Goal: Task Accomplishment & Management: Complete application form

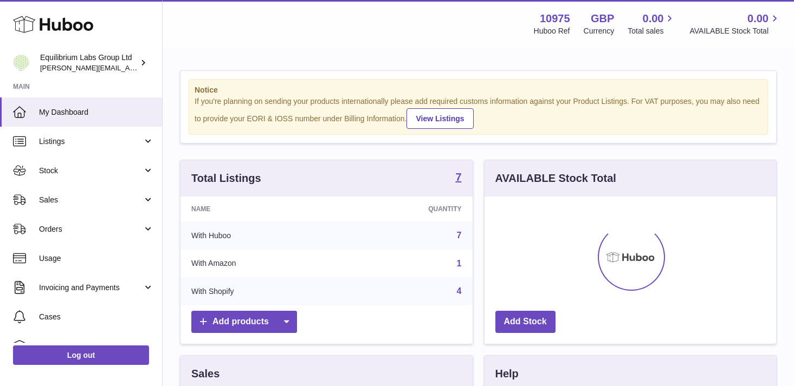
scroll to position [169, 292]
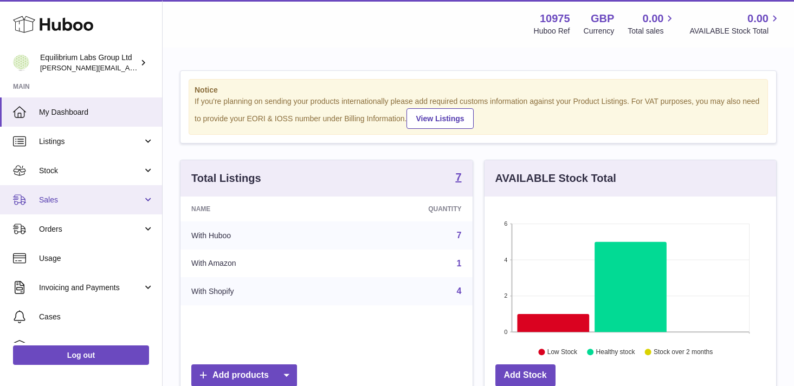
click at [84, 197] on span "Sales" at bounding box center [91, 200] width 104 height 10
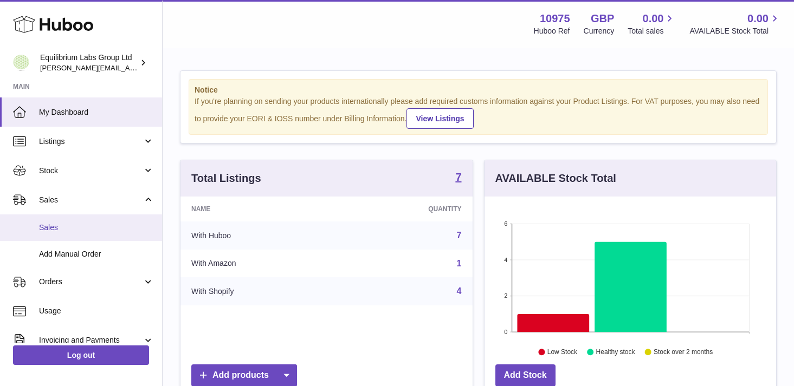
click at [96, 223] on span "Sales" at bounding box center [96, 228] width 115 height 10
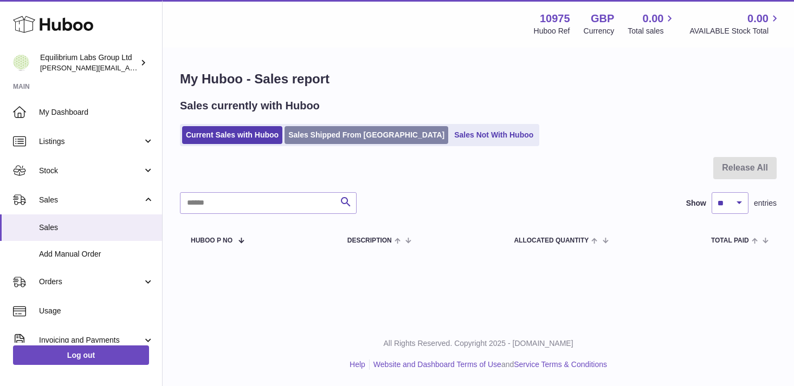
click at [330, 138] on link "Sales Shipped From [GEOGRAPHIC_DATA]" at bounding box center [367, 135] width 164 height 18
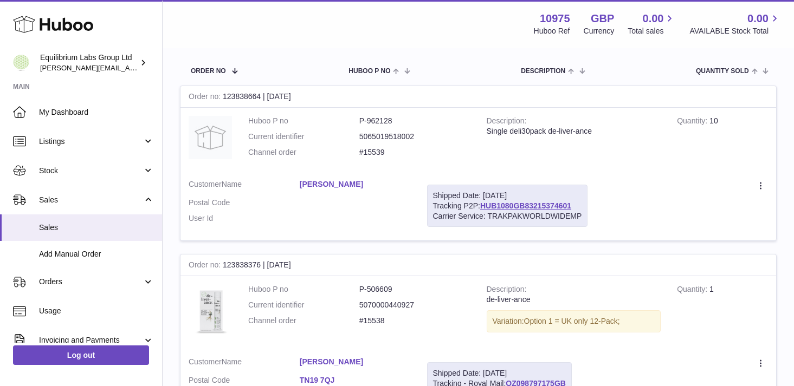
scroll to position [159, 0]
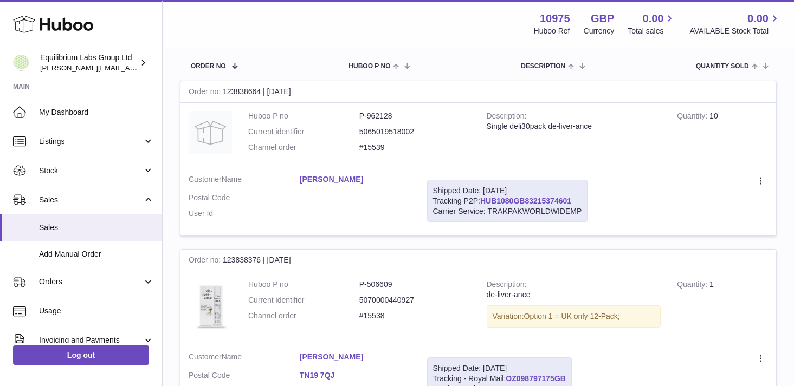
click at [520, 202] on link "HUB1080GB83215374601" at bounding box center [525, 201] width 91 height 9
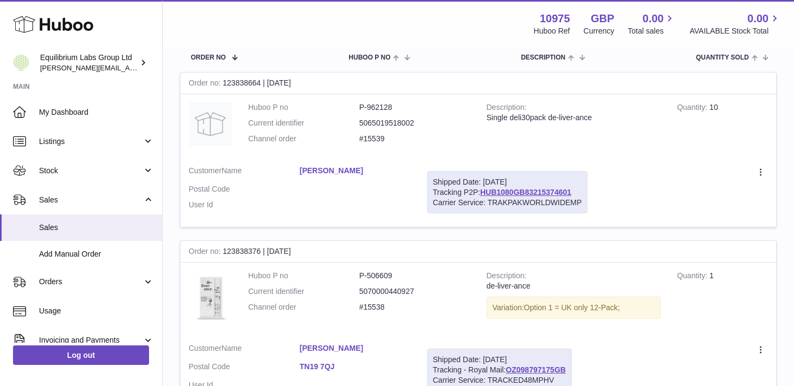
scroll to position [169, 0]
drag, startPoint x: 383, startPoint y: 138, endPoint x: 363, endPoint y: 138, distance: 20.1
click at [363, 138] on dd "#15539" at bounding box center [414, 138] width 111 height 10
copy dd "15539"
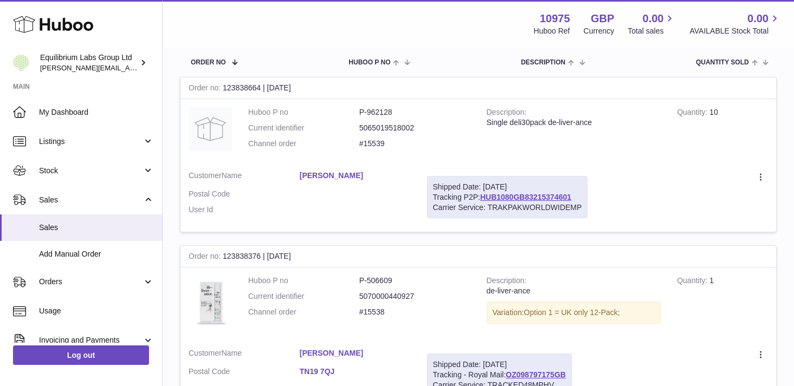
click at [619, 166] on td "Create a ticket Duplicate Order" at bounding box center [686, 198] width 180 height 70
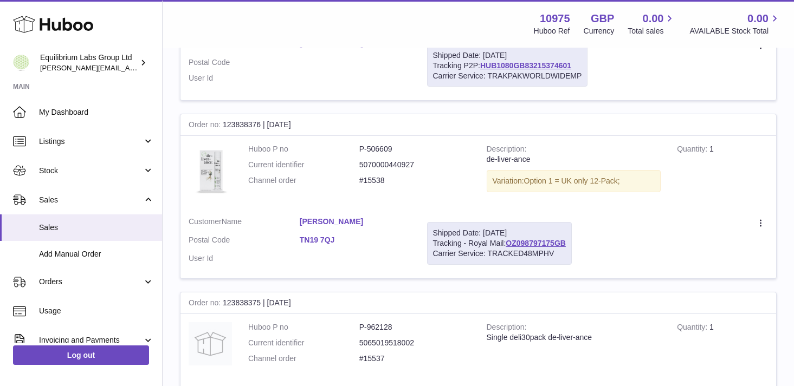
scroll to position [297, 0]
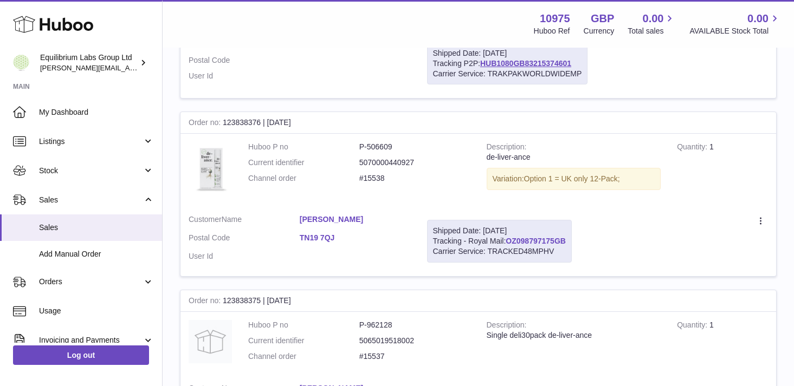
click at [547, 241] on link "OZ098797175GB" at bounding box center [536, 241] width 60 height 9
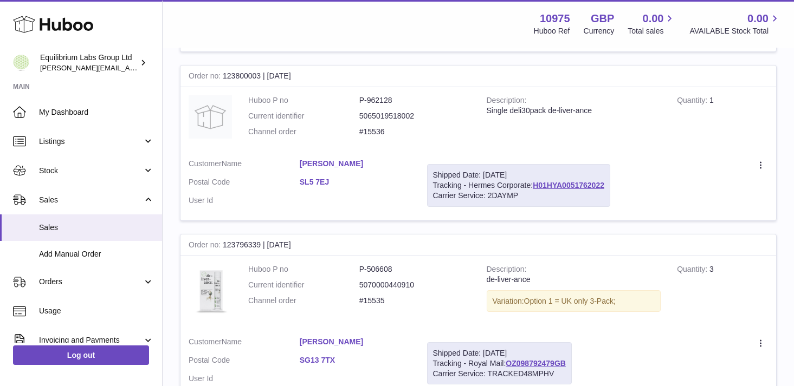
scroll to position [694, 0]
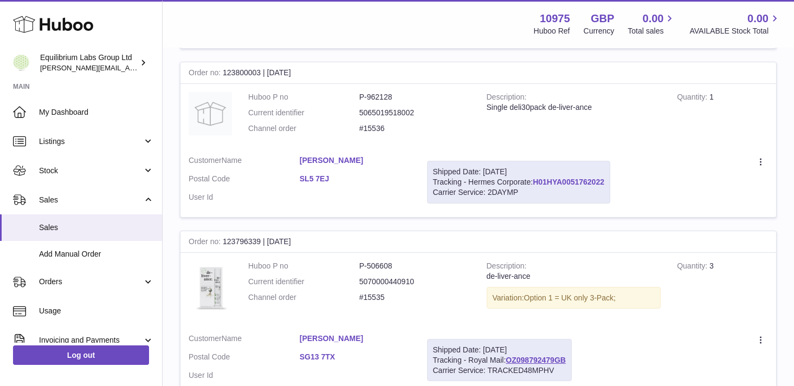
click at [572, 183] on link "H01HYA0051762022" at bounding box center [569, 182] width 72 height 9
click at [600, 142] on td "Description Single deli30pack de-liver-ance" at bounding box center [574, 115] width 191 height 63
click at [568, 181] on link "H01HYA0051762022" at bounding box center [569, 182] width 72 height 9
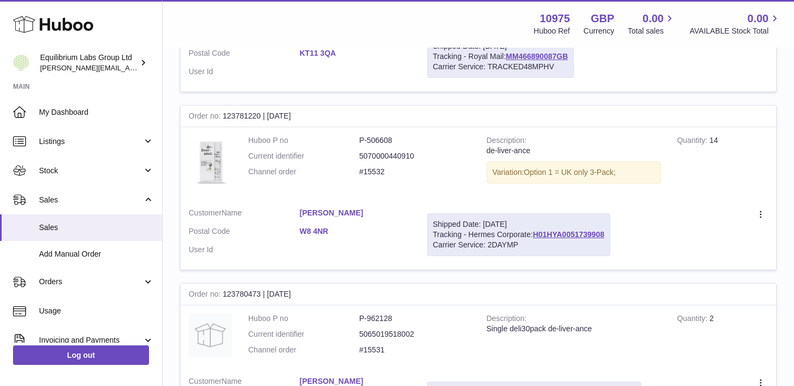
scroll to position [1527, 0]
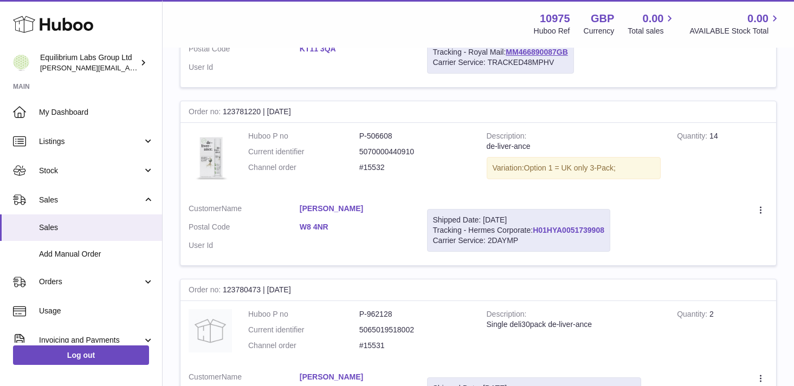
click at [583, 231] on link "H01HYA0051739908" at bounding box center [569, 230] width 72 height 9
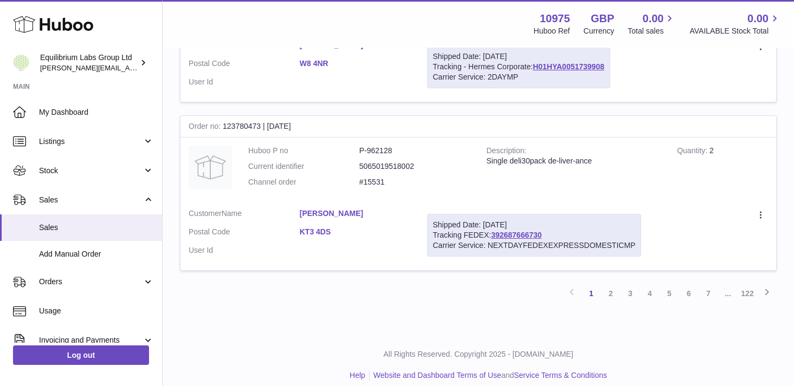
scroll to position [1691, 0]
click at [518, 235] on link "392687666730" at bounding box center [516, 234] width 50 height 9
click at [606, 296] on link "2" at bounding box center [611, 293] width 20 height 20
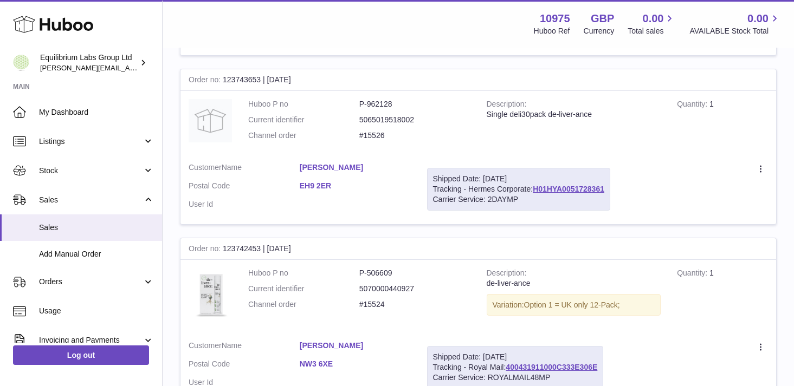
scroll to position [681, 0]
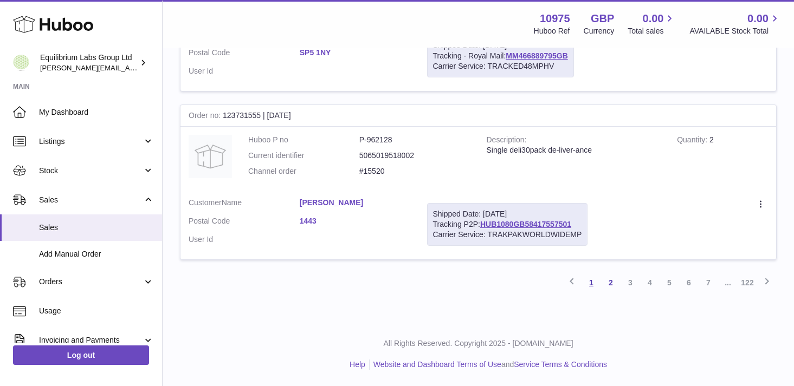
click at [591, 285] on link "1" at bounding box center [591, 283] width 20 height 20
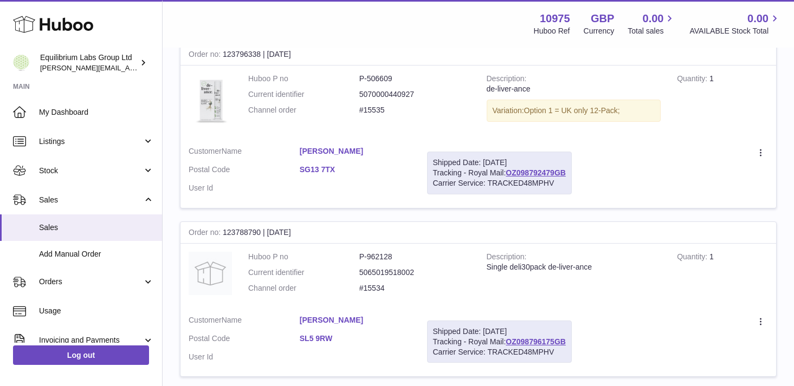
scroll to position [1701, 0]
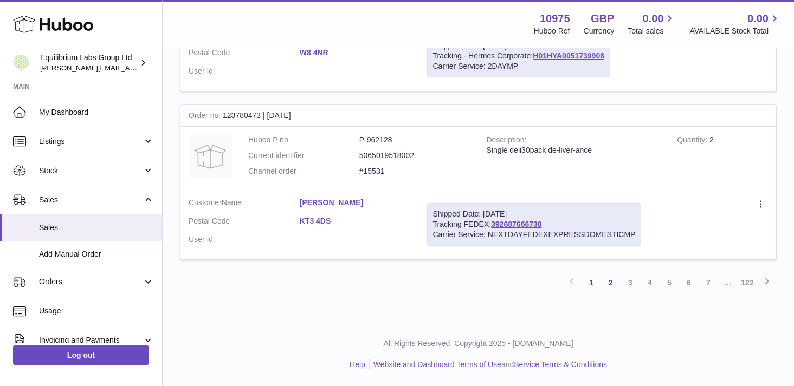
click at [610, 282] on link "2" at bounding box center [611, 283] width 20 height 20
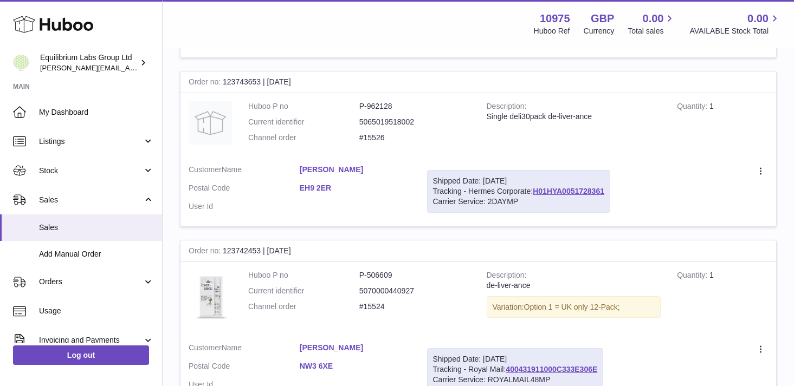
scroll to position [679, 0]
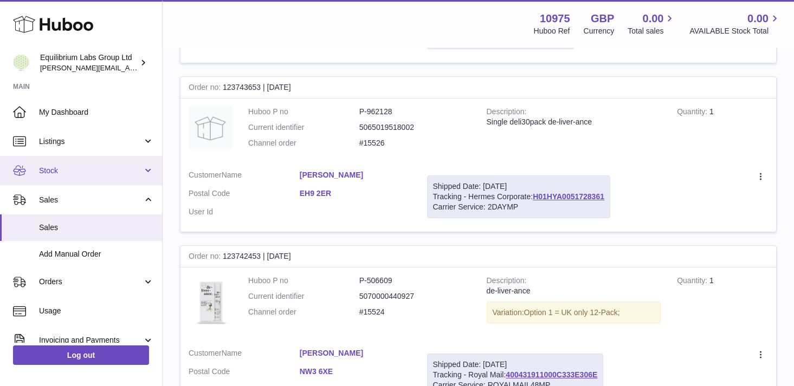
click at [123, 172] on span "Stock" at bounding box center [91, 171] width 104 height 10
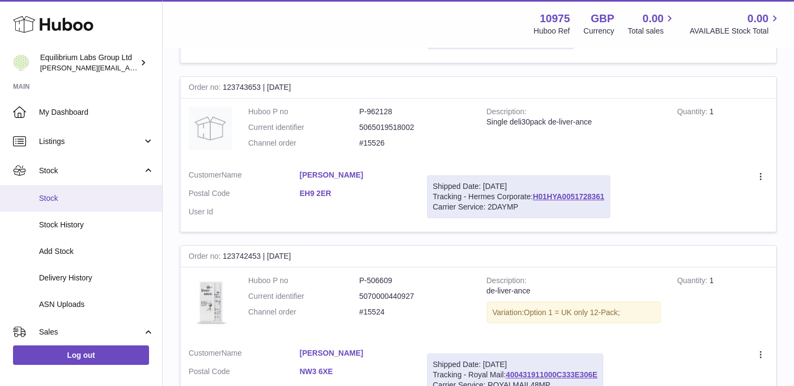
click at [112, 200] on span "Stock" at bounding box center [96, 198] width 115 height 10
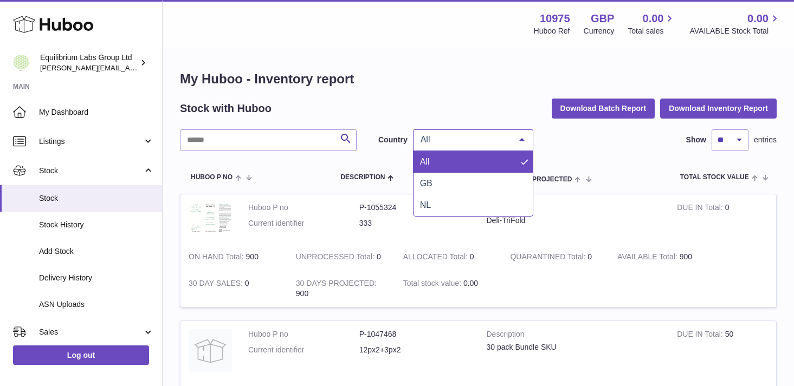
click at [464, 141] on span "All" at bounding box center [464, 139] width 93 height 11
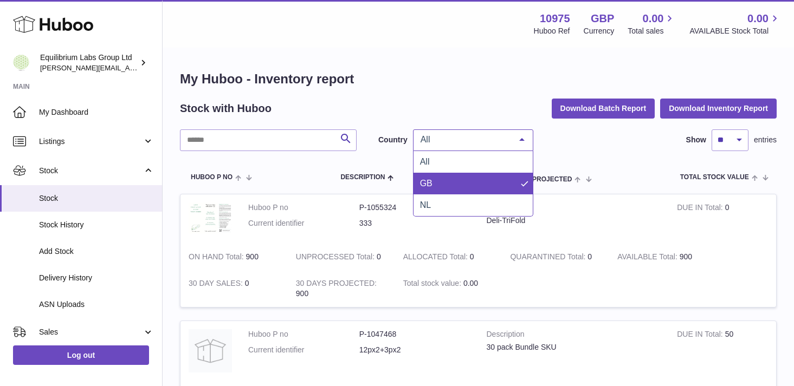
click at [457, 180] on span "GB" at bounding box center [472, 184] width 119 height 22
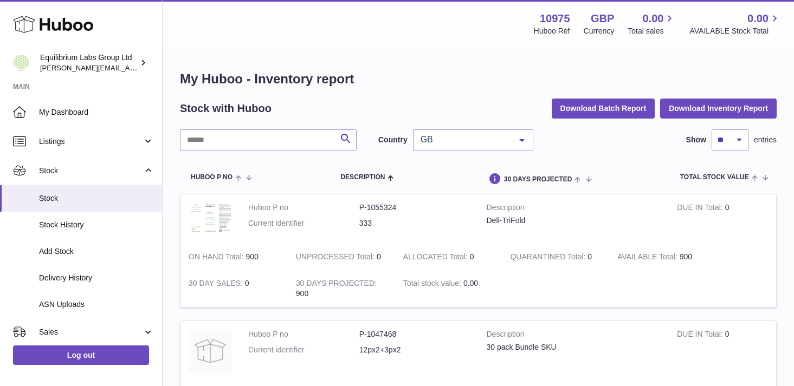
click at [511, 139] on div at bounding box center [522, 140] width 22 height 21
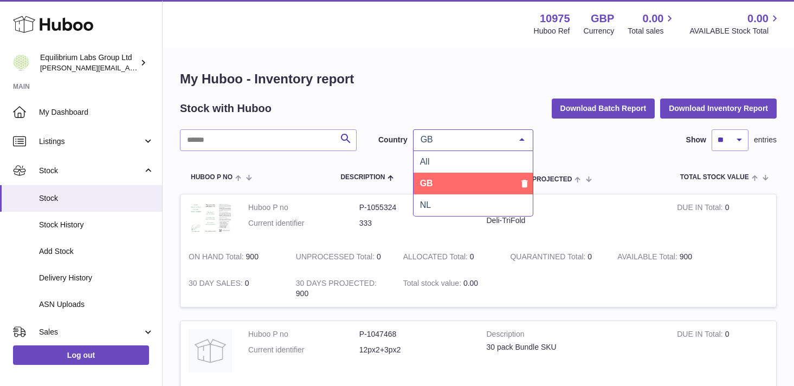
click at [552, 148] on div "Search Country GB All GB NL No elements found. Consider changing the search que…" at bounding box center [478, 141] width 597 height 22
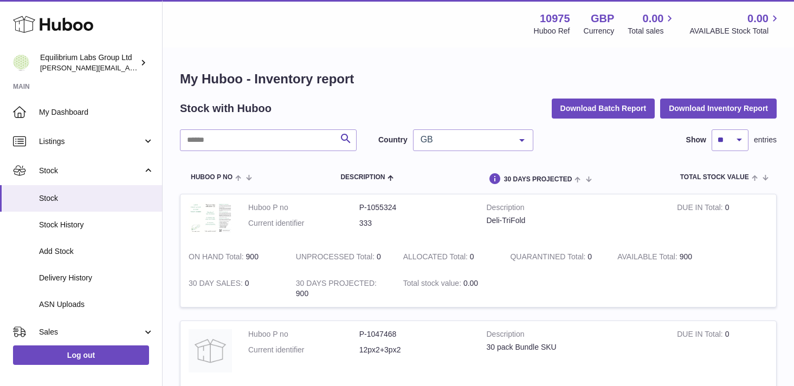
click at [495, 140] on span "GB" at bounding box center [464, 139] width 93 height 11
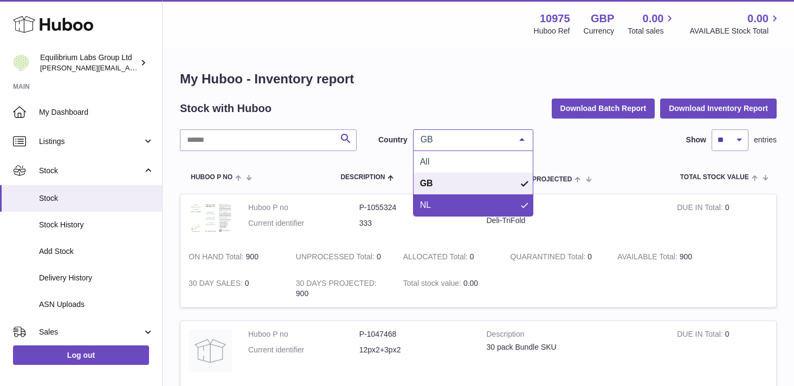
click at [465, 199] on span "NL" at bounding box center [472, 206] width 119 height 22
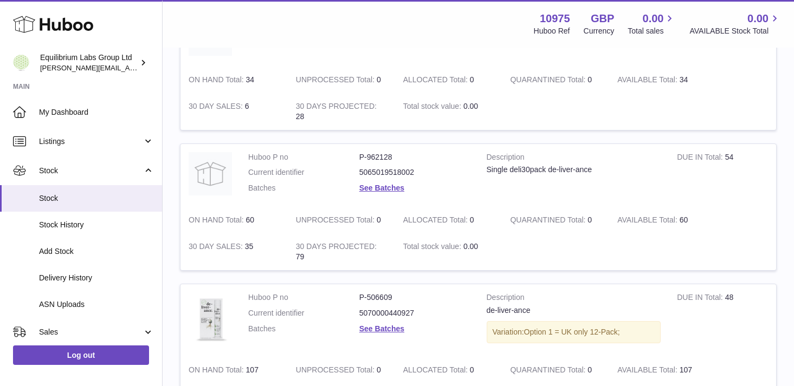
scroll to position [188, 0]
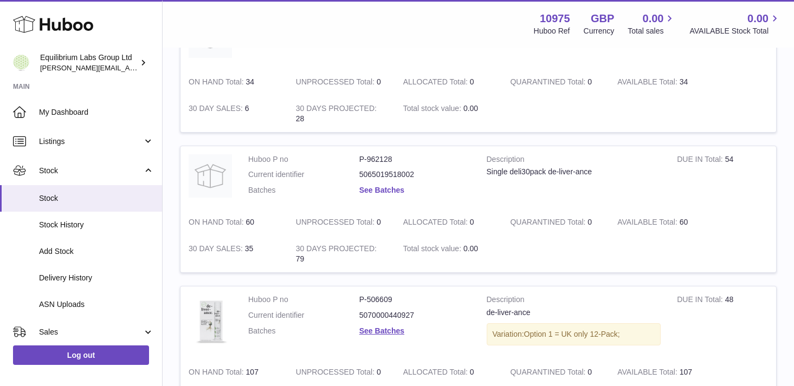
click at [381, 193] on link "See Batches" at bounding box center [381, 190] width 45 height 9
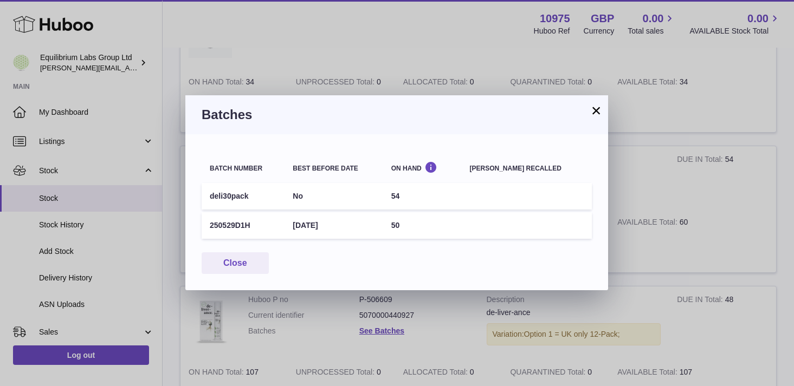
click at [593, 114] on button "×" at bounding box center [596, 110] width 13 height 13
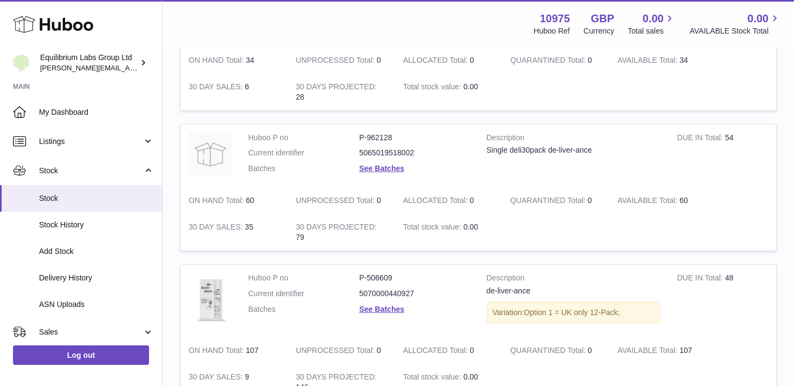
scroll to position [197, 0]
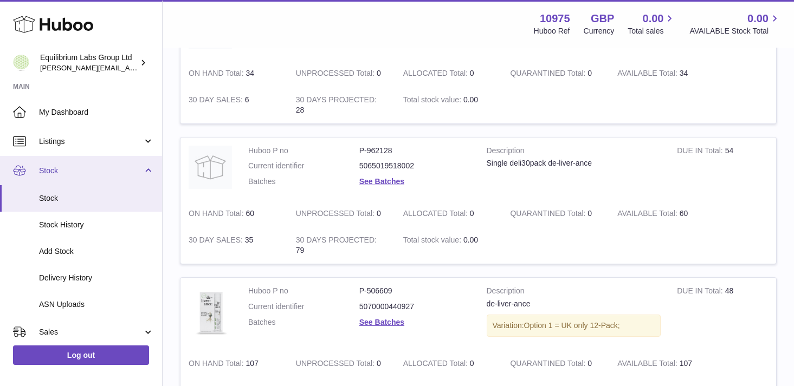
click at [140, 172] on span "Stock" at bounding box center [91, 171] width 104 height 10
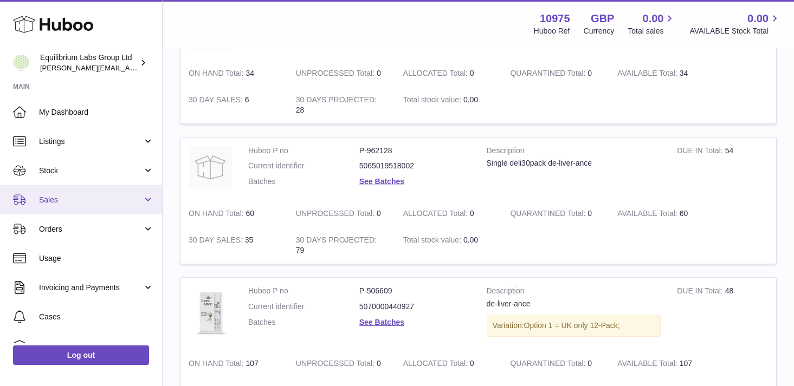
click at [122, 199] on span "Sales" at bounding box center [91, 200] width 104 height 10
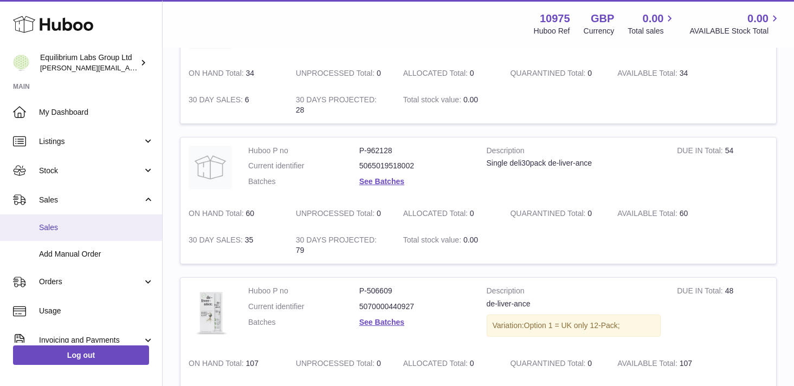
click at [114, 231] on span "Sales" at bounding box center [96, 228] width 115 height 10
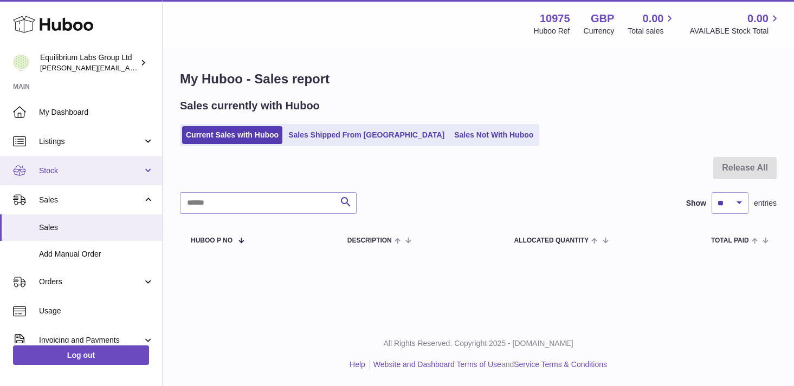
click at [115, 170] on span "Stock" at bounding box center [91, 171] width 104 height 10
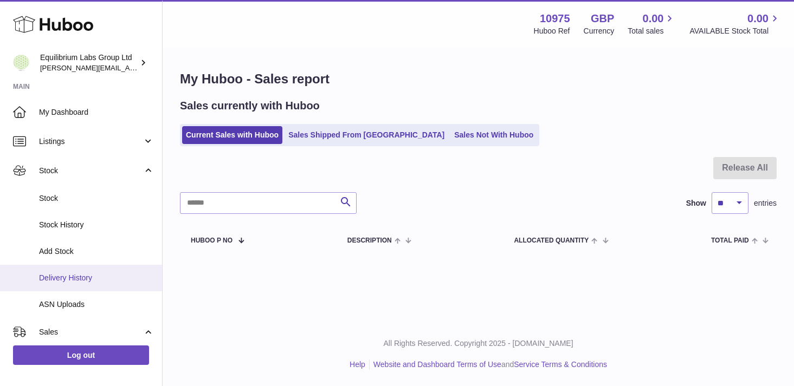
click at [104, 269] on link "Delivery History" at bounding box center [81, 278] width 162 height 27
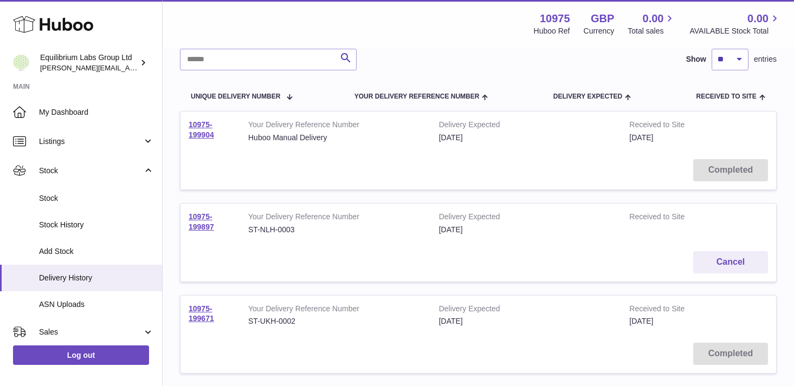
scroll to position [89, 0]
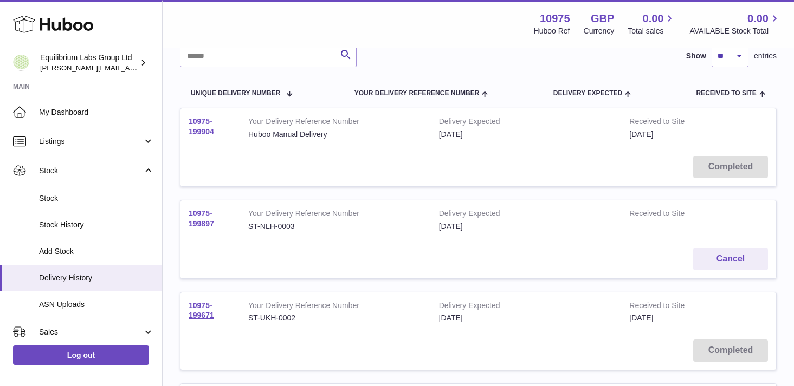
click at [202, 129] on link "10975-199904" at bounding box center [201, 126] width 25 height 19
click at [205, 225] on link "10975-199897" at bounding box center [201, 218] width 25 height 19
click at [201, 120] on link "10975-199904" at bounding box center [201, 126] width 25 height 19
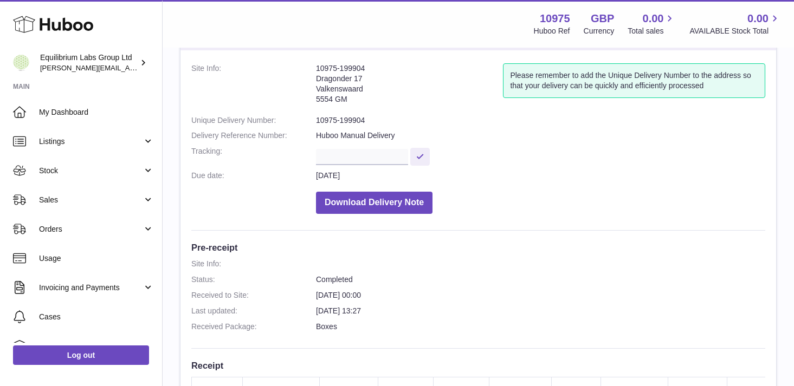
scroll to position [57, 0]
click at [362, 207] on button "Download Delivery Note" at bounding box center [374, 202] width 117 height 22
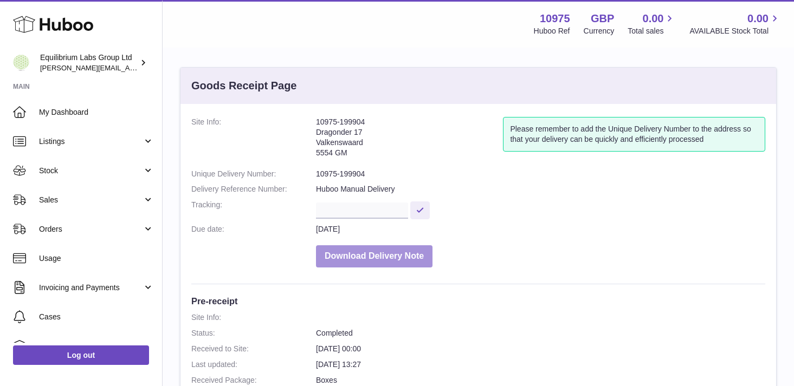
scroll to position [0, 0]
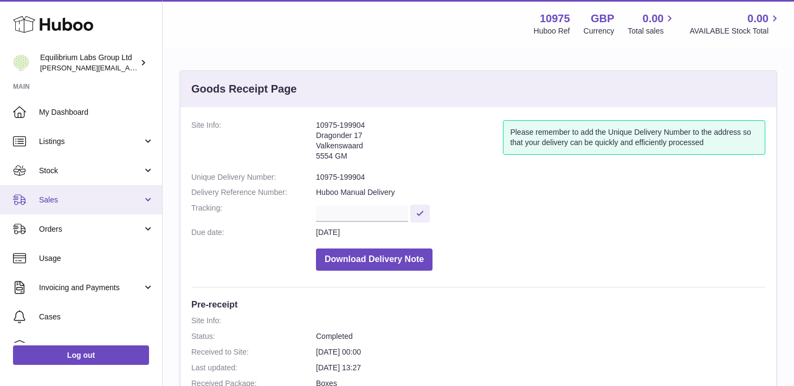
click at [141, 204] on link "Sales" at bounding box center [81, 199] width 162 height 29
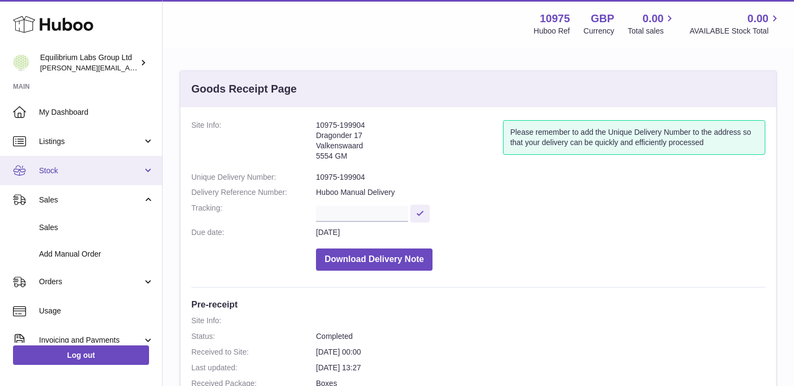
click at [137, 177] on link "Stock" at bounding box center [81, 170] width 162 height 29
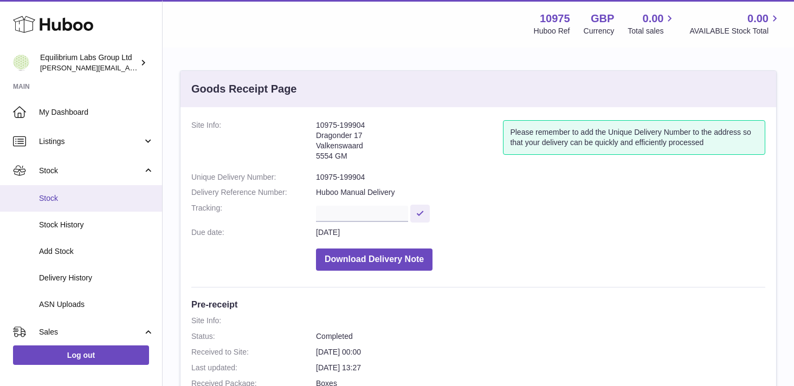
click at [117, 202] on span "Stock" at bounding box center [96, 198] width 115 height 10
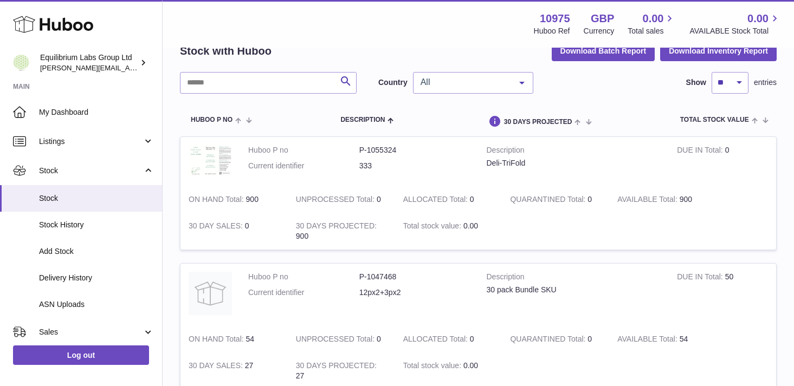
scroll to position [56, 0]
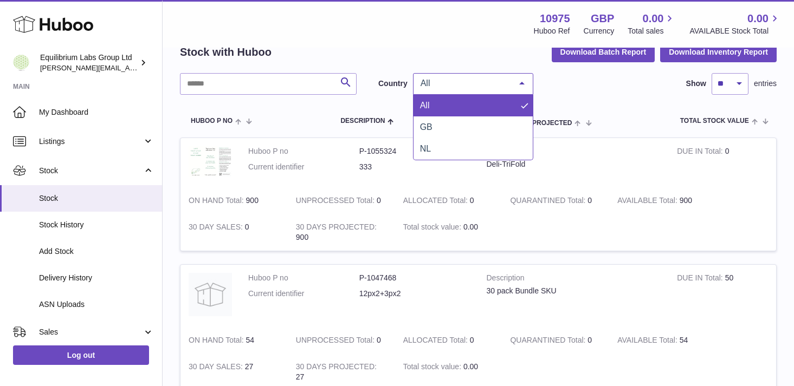
click at [478, 87] on span "All" at bounding box center [464, 83] width 93 height 11
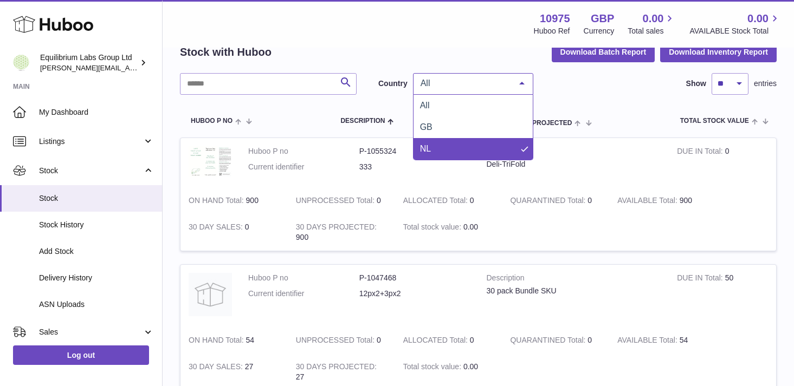
click at [461, 156] on span "NL" at bounding box center [472, 149] width 119 height 22
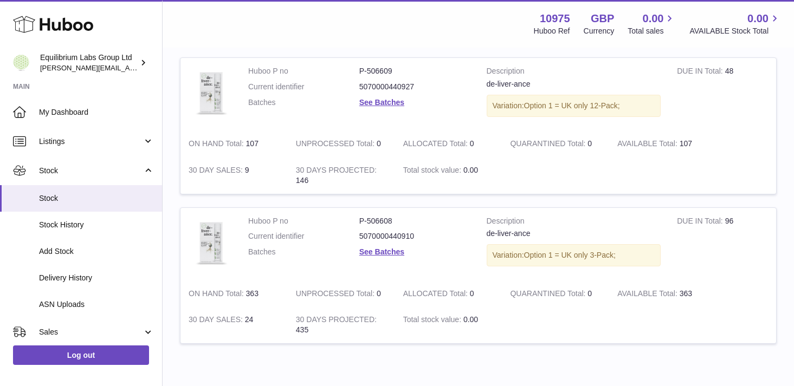
scroll to position [417, 0]
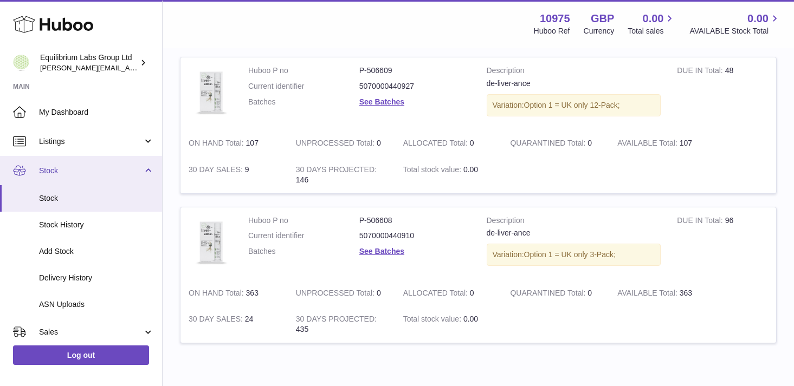
click at [143, 167] on link "Stock" at bounding box center [81, 170] width 162 height 29
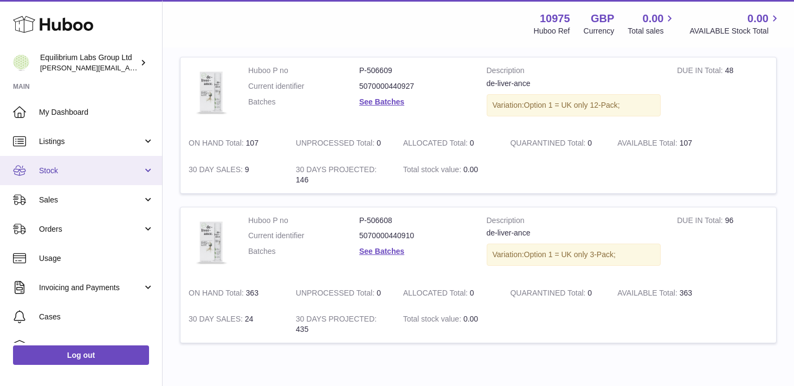
click at [143, 173] on link "Stock" at bounding box center [81, 170] width 162 height 29
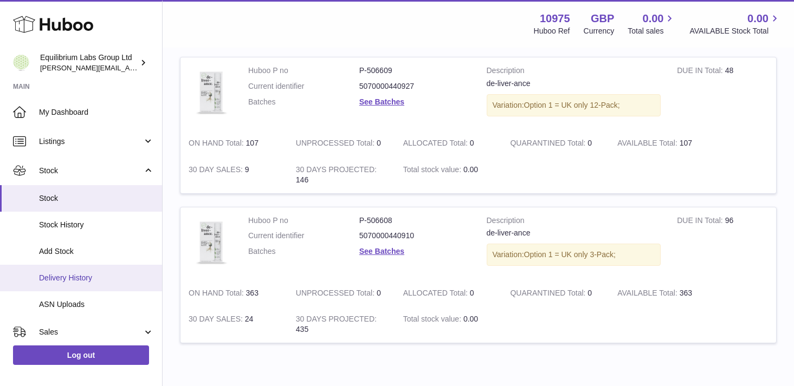
click at [101, 281] on span "Delivery History" at bounding box center [96, 278] width 115 height 10
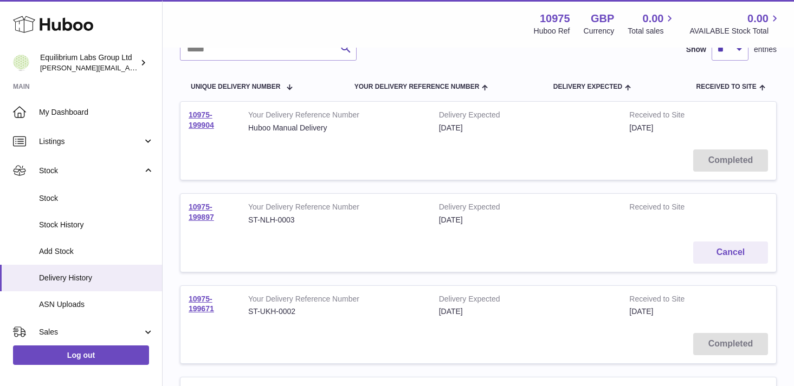
scroll to position [94, 0]
click at [728, 256] on button "Cancel" at bounding box center [730, 254] width 75 height 22
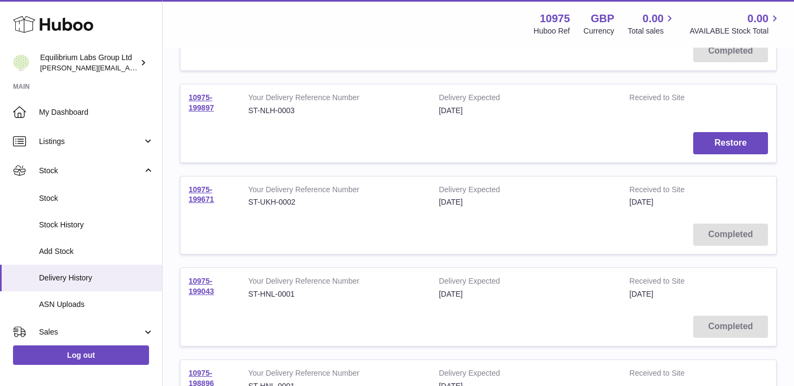
scroll to position [0, 0]
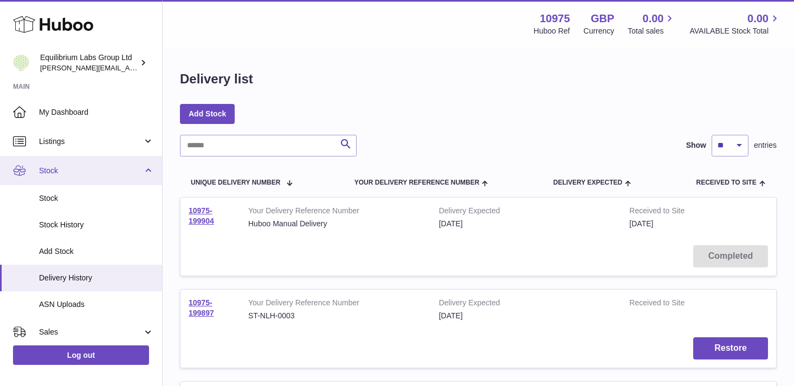
click at [115, 167] on span "Stock" at bounding box center [91, 171] width 104 height 10
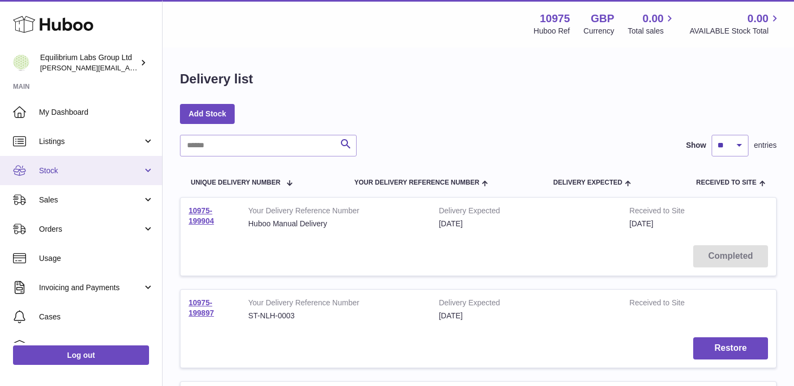
click at [117, 179] on link "Stock" at bounding box center [81, 170] width 162 height 29
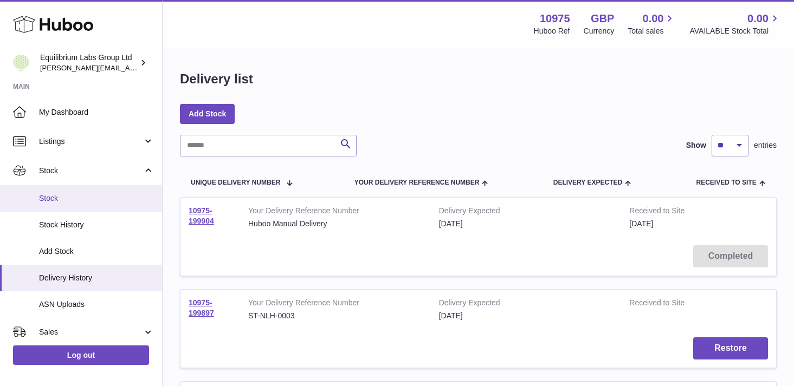
click at [107, 202] on span "Stock" at bounding box center [96, 198] width 115 height 10
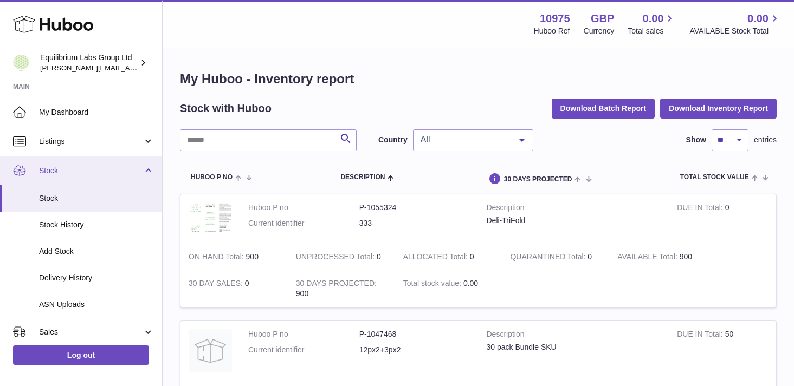
click at [116, 175] on span "Stock" at bounding box center [91, 171] width 104 height 10
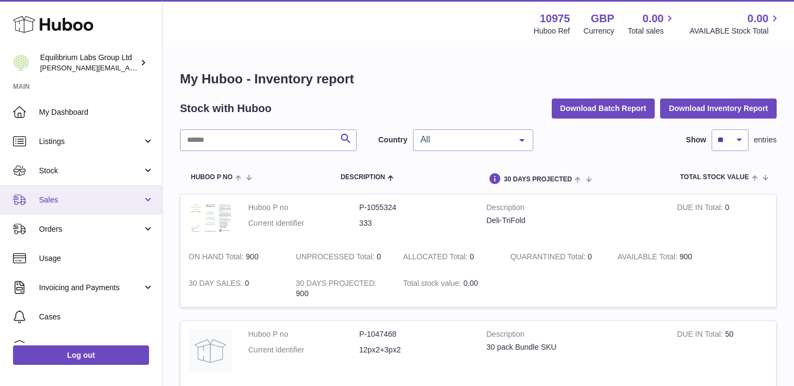
click at [113, 209] on link "Sales" at bounding box center [81, 199] width 162 height 29
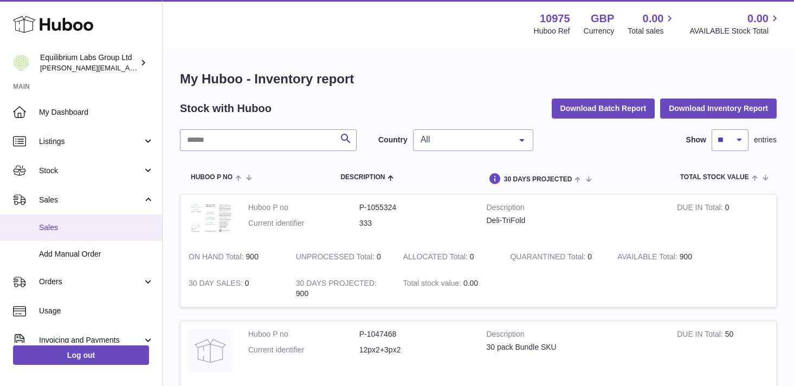
click at [99, 231] on span "Sales" at bounding box center [96, 228] width 115 height 10
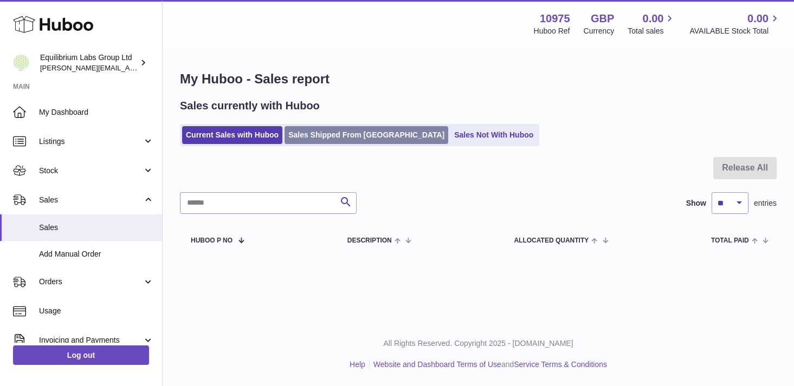
click at [345, 135] on link "Sales Shipped From [GEOGRAPHIC_DATA]" at bounding box center [367, 135] width 164 height 18
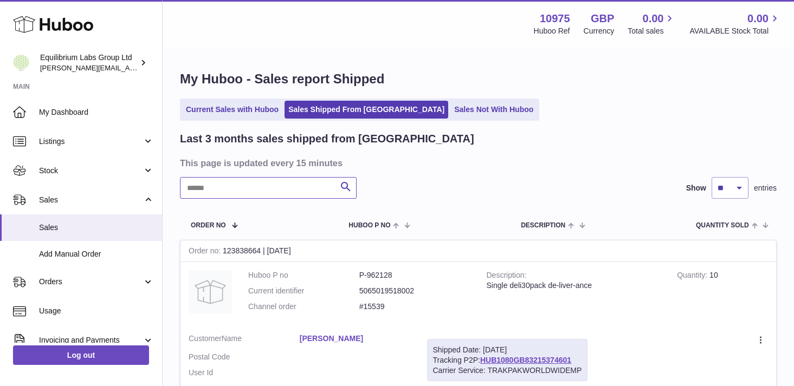
click at [235, 192] on input "text" at bounding box center [268, 188] width 177 height 22
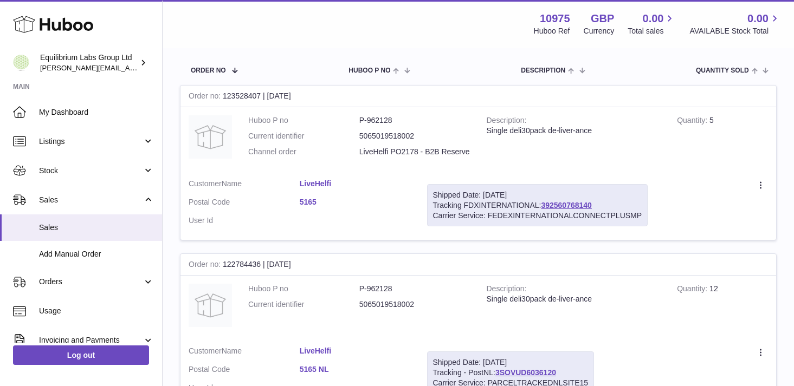
scroll to position [154, 0]
type input "*****"
click at [566, 204] on link "392560768140" at bounding box center [566, 206] width 50 height 9
click at [408, 175] on td "Customer Name LiveHelfi Postal Code 5165 User Id" at bounding box center [299, 207] width 238 height 70
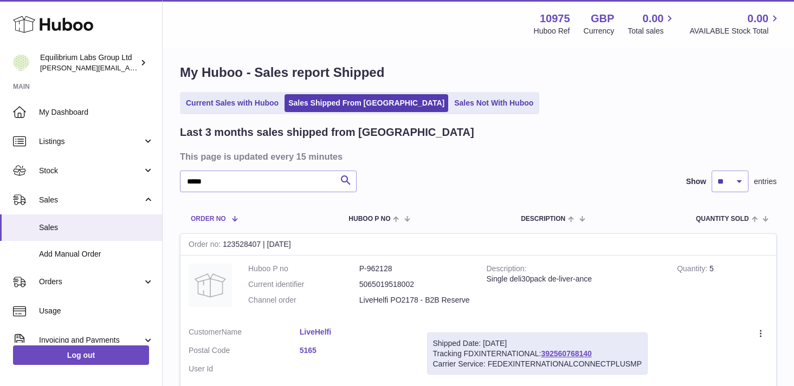
scroll to position [0, 0]
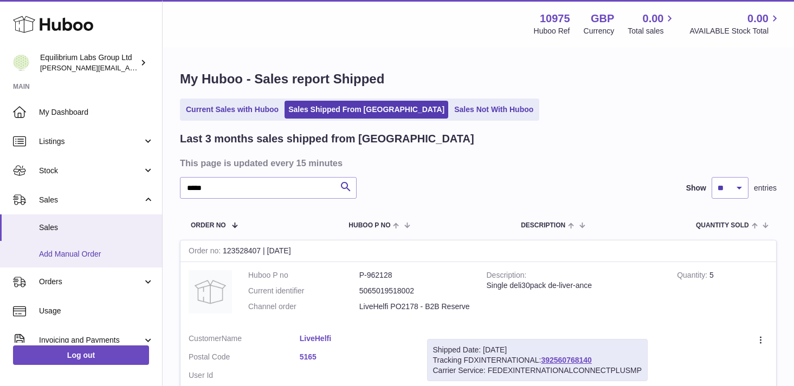
click at [120, 257] on span "Add Manual Order" at bounding box center [96, 254] width 115 height 10
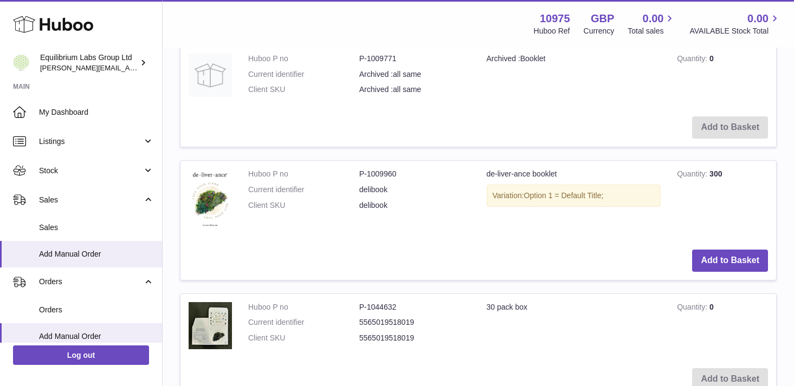
scroll to position [1354, 0]
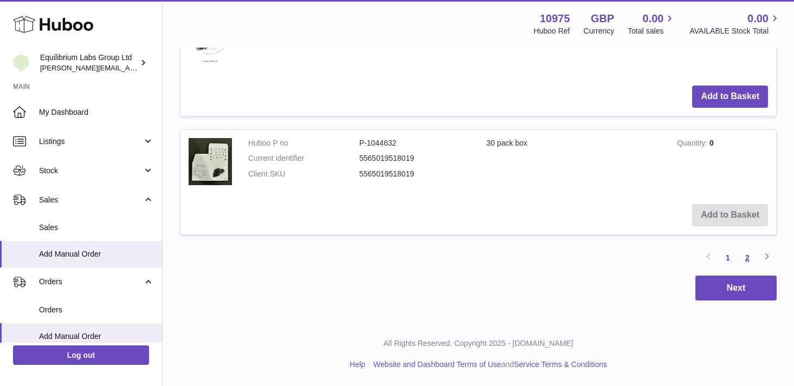
click at [747, 257] on link "2" at bounding box center [748, 258] width 20 height 20
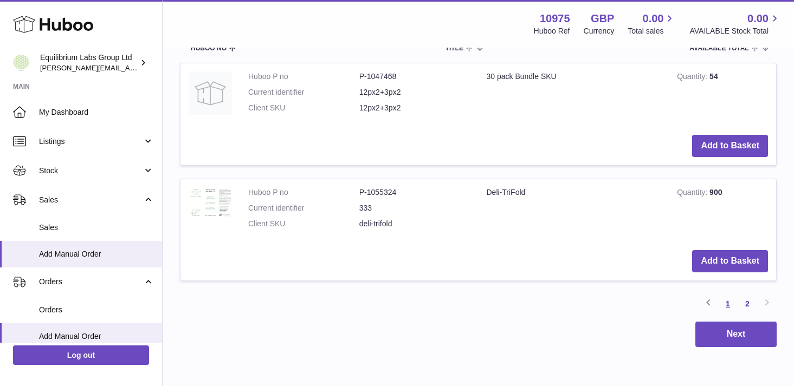
scroll to position [280, 0]
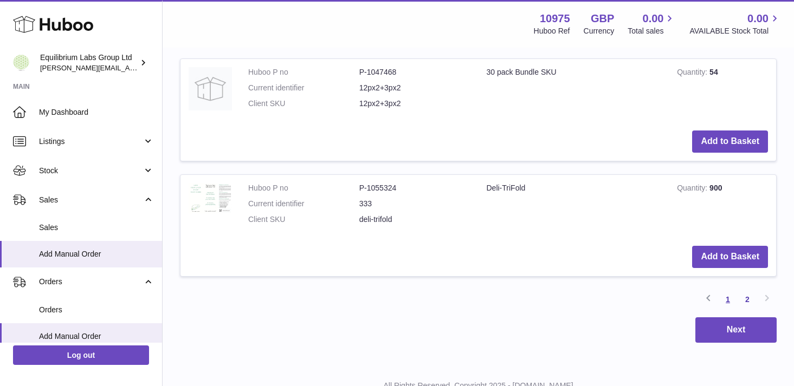
click at [728, 296] on link "1" at bounding box center [728, 300] width 20 height 20
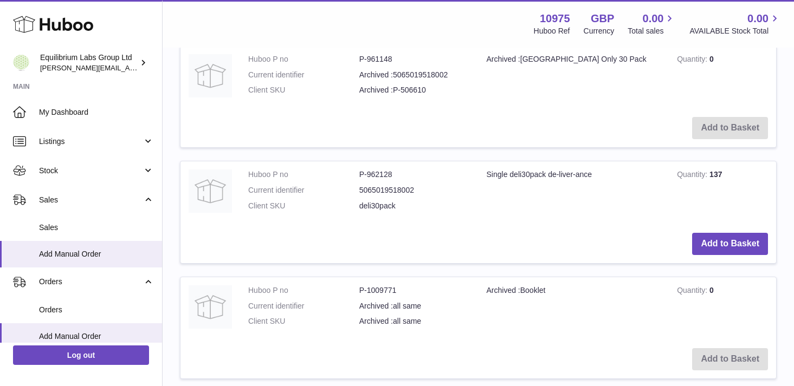
scroll to position [969, 0]
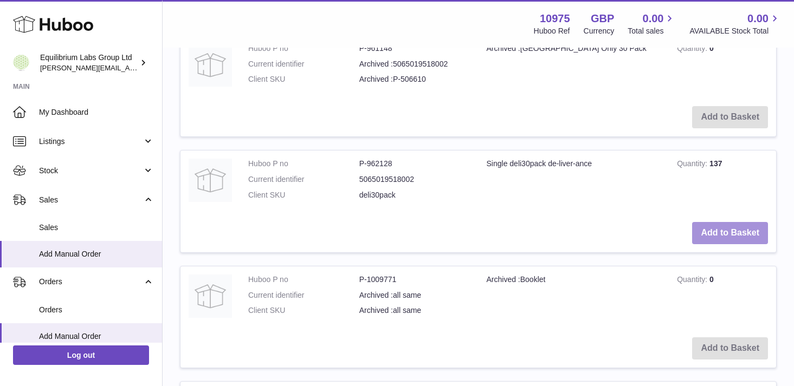
click at [727, 235] on button "Add to Basket" at bounding box center [730, 233] width 76 height 22
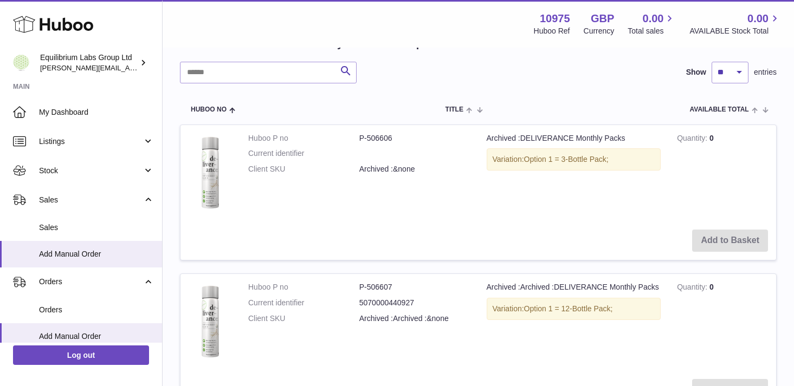
scroll to position [0, 0]
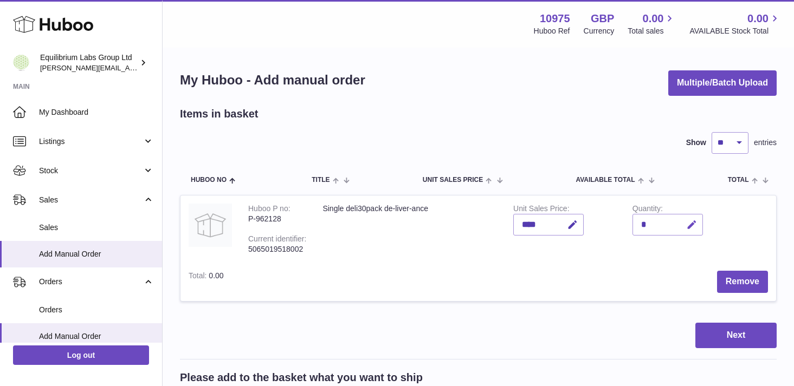
click at [689, 225] on icon "button" at bounding box center [691, 224] width 11 height 11
type input "*"
click at [692, 222] on icon "submit" at bounding box center [692, 225] width 10 height 10
click at [743, 334] on button "Next" at bounding box center [735, 335] width 81 height 25
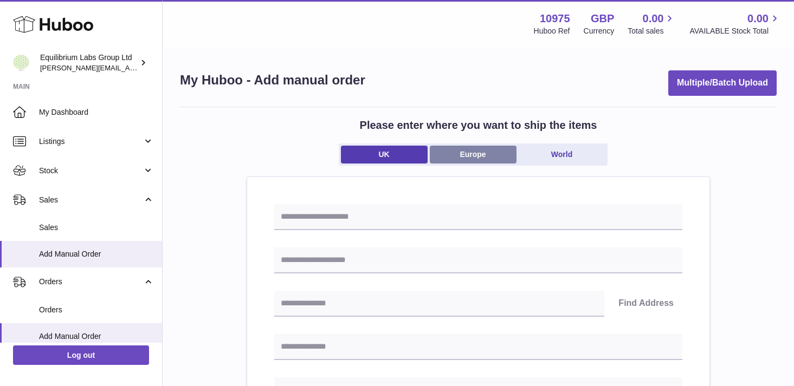
click at [471, 159] on link "Europe" at bounding box center [473, 155] width 87 height 18
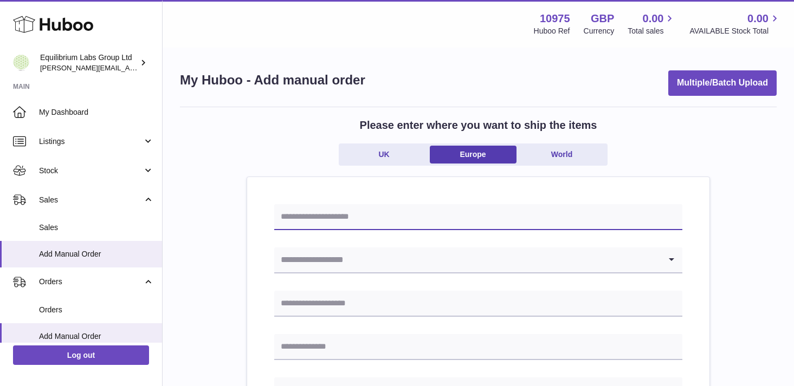
click at [341, 208] on input "text" at bounding box center [478, 217] width 408 height 26
paste input "********"
type input "********"
drag, startPoint x: 329, startPoint y: 218, endPoint x: 249, endPoint y: 208, distance: 80.3
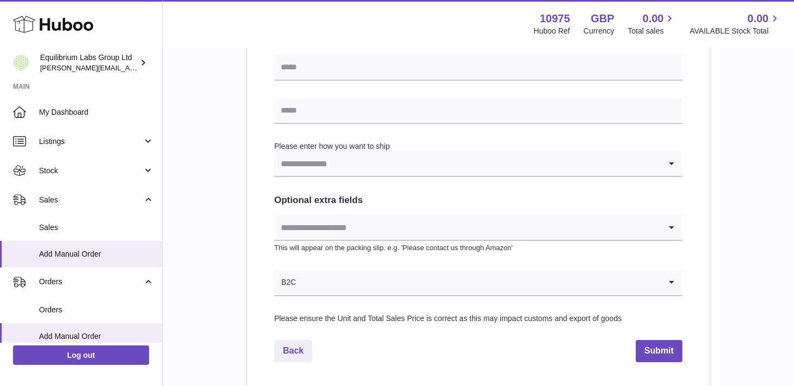
scroll to position [515, 0]
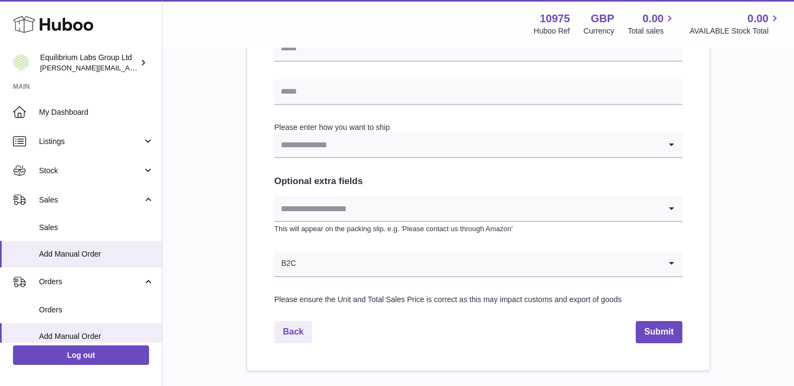
click at [380, 267] on input "Search for option" at bounding box center [478, 263] width 364 height 25
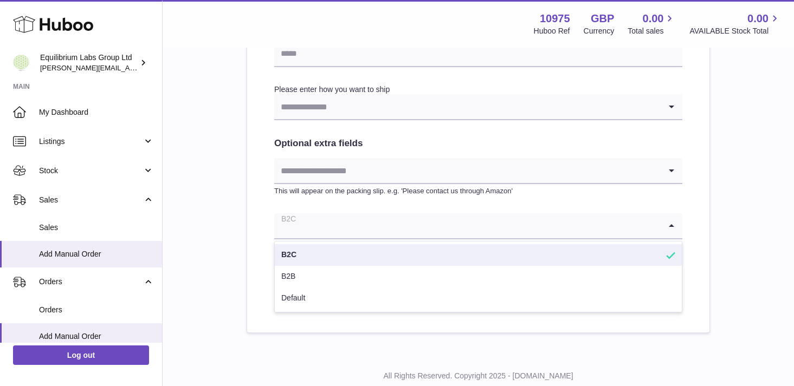
scroll to position [554, 0]
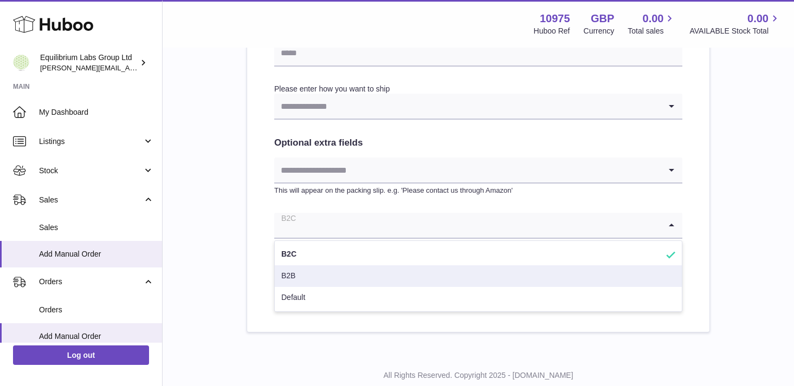
click at [337, 276] on li "B2B" at bounding box center [478, 277] width 407 height 22
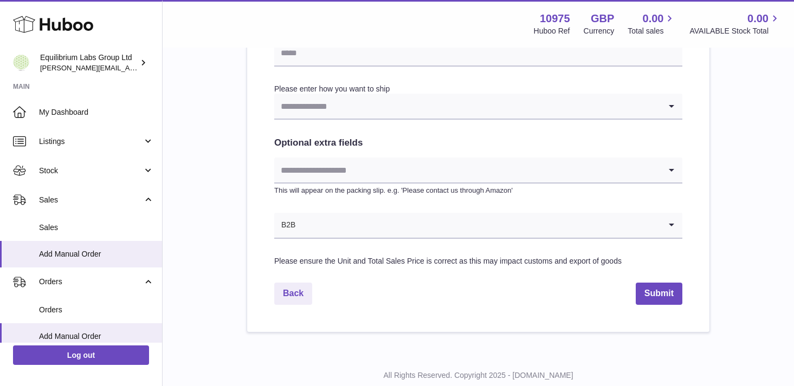
click at [363, 222] on input "Search for option" at bounding box center [478, 225] width 365 height 25
drag, startPoint x: 725, startPoint y: 363, endPoint x: 733, endPoint y: 366, distance: 8.8
click at [733, 366] on div "All Rights Reserved. Copyright 2025 - Huboo.co.uk Help Website and Dashboard Te…" at bounding box center [478, 386] width 631 height 64
click at [366, 167] on input "Search for option" at bounding box center [467, 170] width 386 height 25
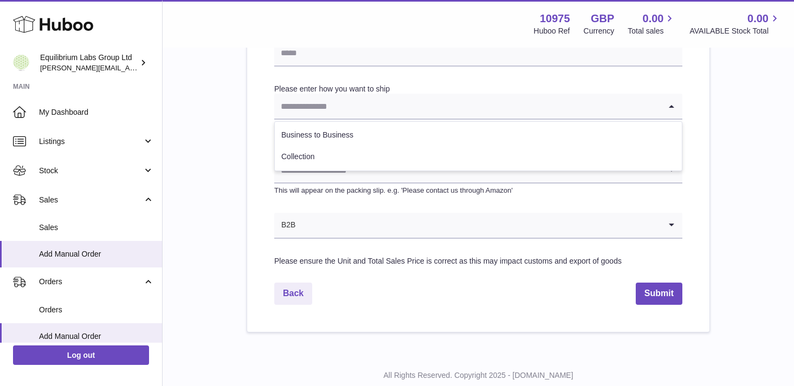
click at [341, 117] on input "Search for option" at bounding box center [467, 106] width 386 height 25
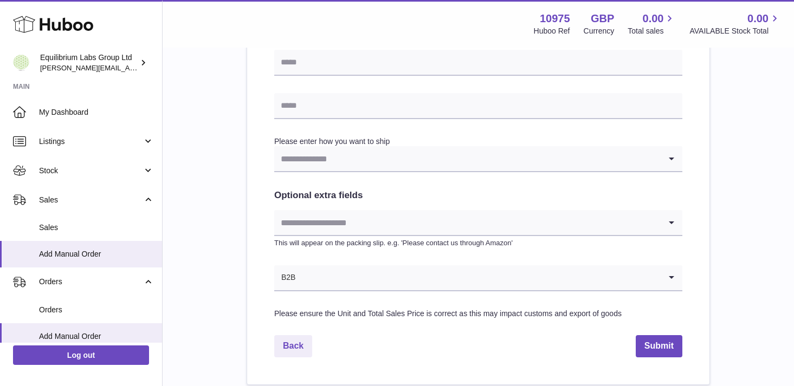
scroll to position [500, 0]
click at [329, 164] on input "Search for option" at bounding box center [467, 160] width 386 height 25
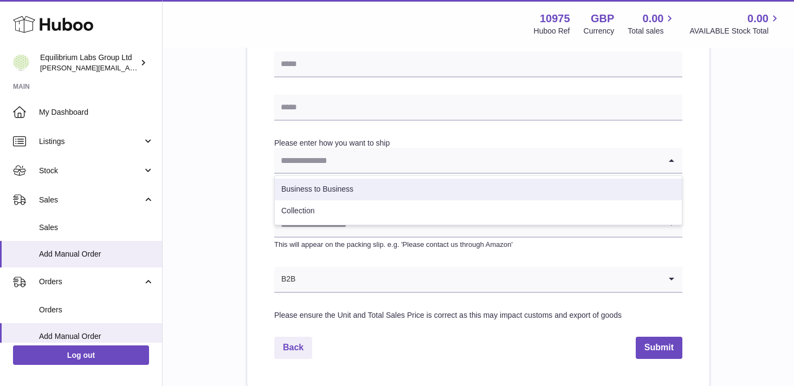
click at [329, 195] on li "Business to Business" at bounding box center [478, 190] width 407 height 22
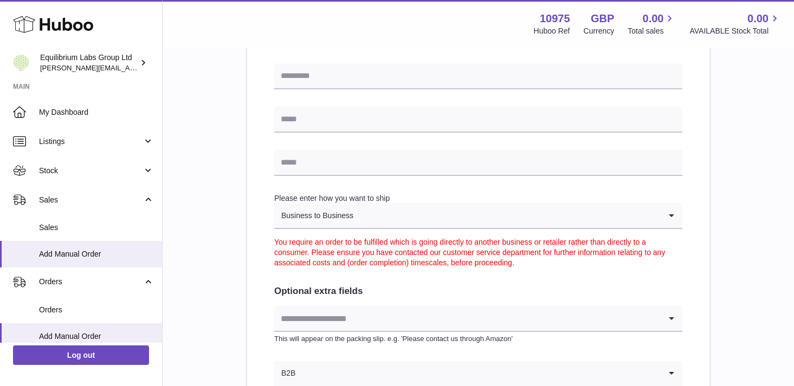
scroll to position [445, 0]
click at [341, 211] on div "Business to Business" at bounding box center [467, 215] width 386 height 25
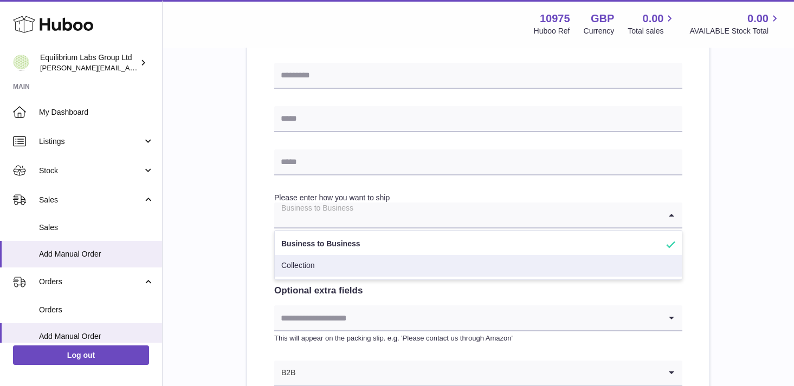
click at [297, 263] on li "Collection" at bounding box center [478, 266] width 407 height 22
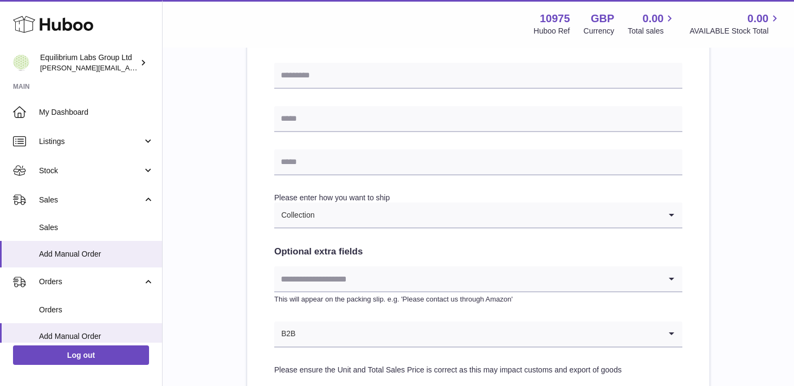
click at [324, 208] on input "Search for option" at bounding box center [488, 215] width 346 height 25
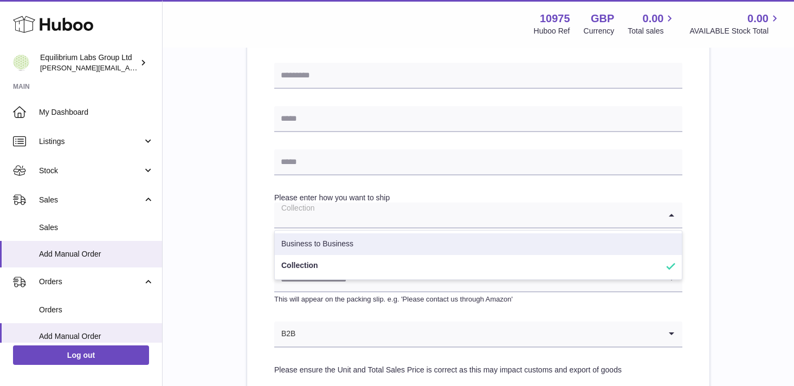
click at [322, 246] on li "Business to Business" at bounding box center [478, 245] width 407 height 22
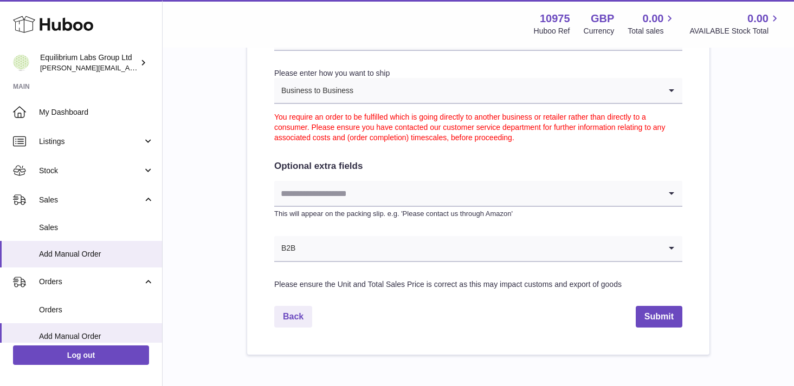
scroll to position [571, 0]
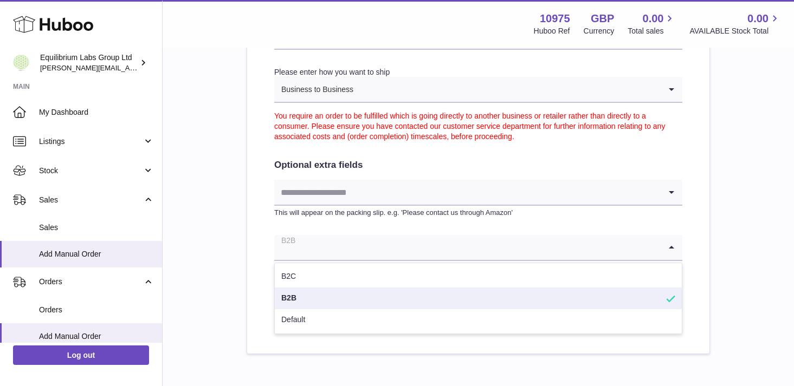
click at [329, 259] on input "Search for option" at bounding box center [467, 247] width 386 height 25
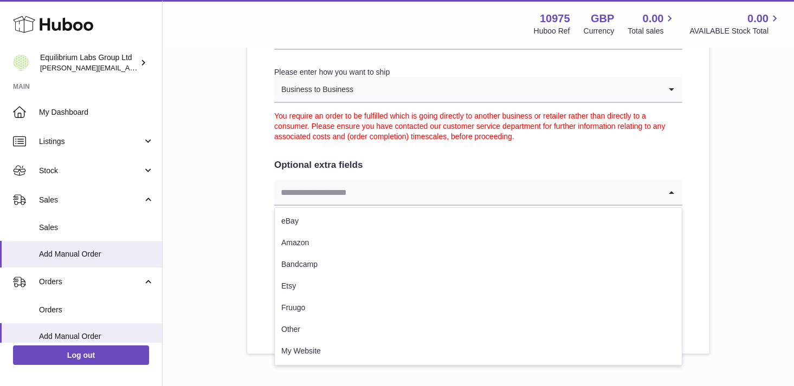
click at [334, 194] on input "Search for option" at bounding box center [467, 192] width 386 height 25
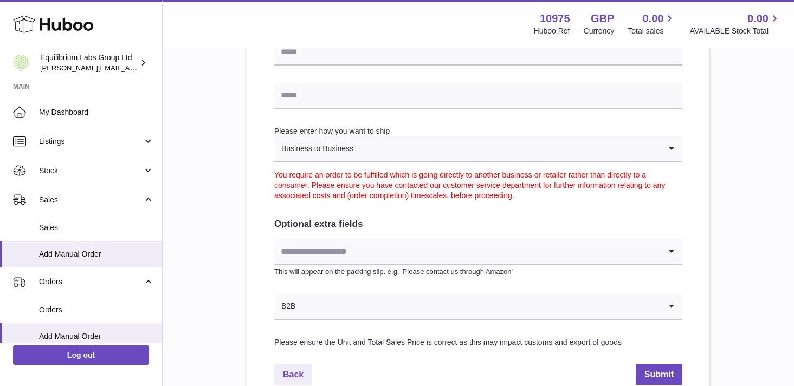
scroll to position [512, 0]
click at [359, 314] on input "Search for option" at bounding box center [478, 306] width 365 height 25
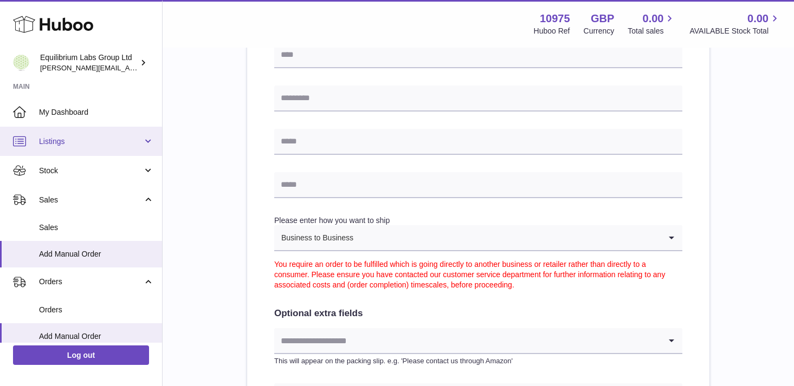
scroll to position [410, 0]
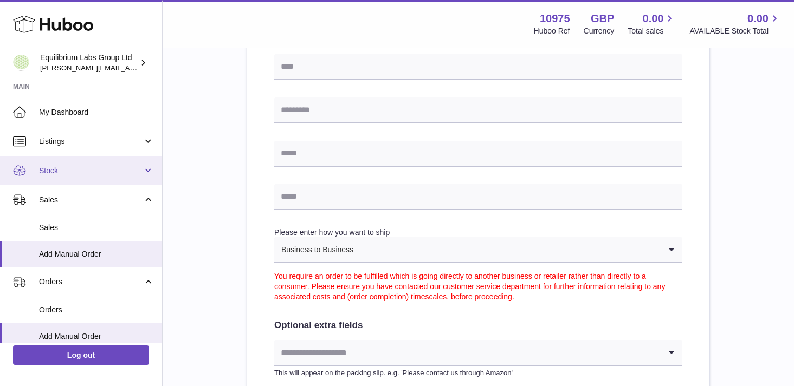
click at [144, 167] on link "Stock" at bounding box center [81, 170] width 162 height 29
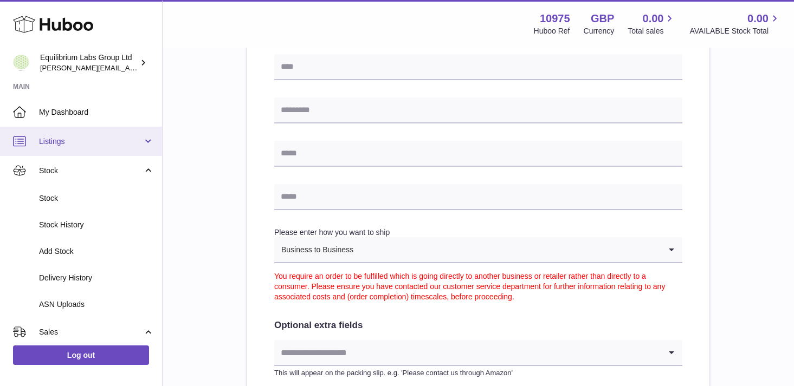
click at [153, 154] on link "Listings" at bounding box center [81, 141] width 162 height 29
click at [144, 153] on link "Listings" at bounding box center [81, 141] width 162 height 29
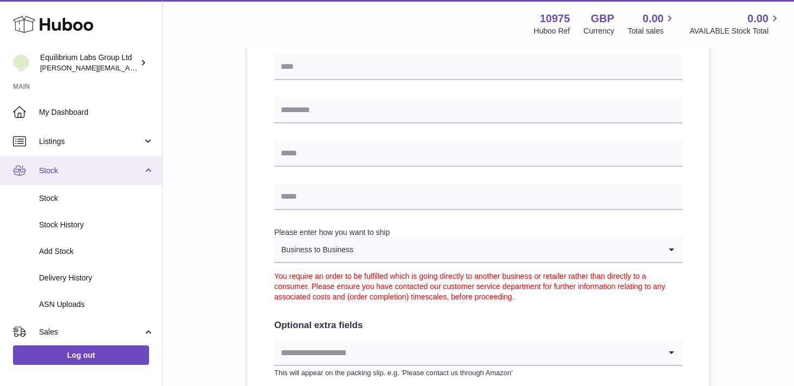
click at [143, 166] on link "Stock" at bounding box center [81, 170] width 162 height 29
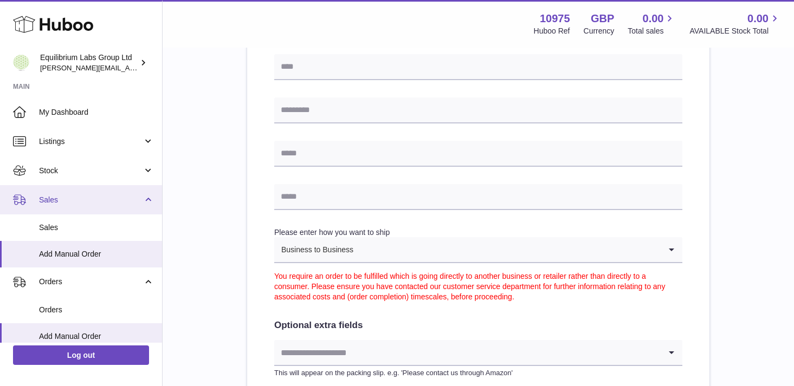
click at [129, 200] on span "Sales" at bounding box center [91, 200] width 104 height 10
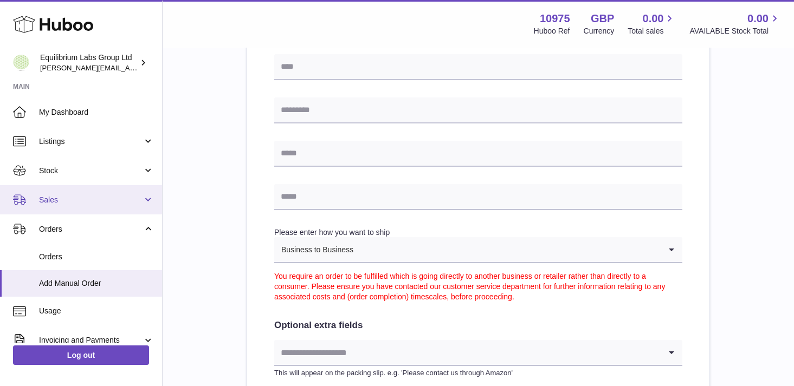
click at [129, 200] on span "Sales" at bounding box center [91, 200] width 104 height 10
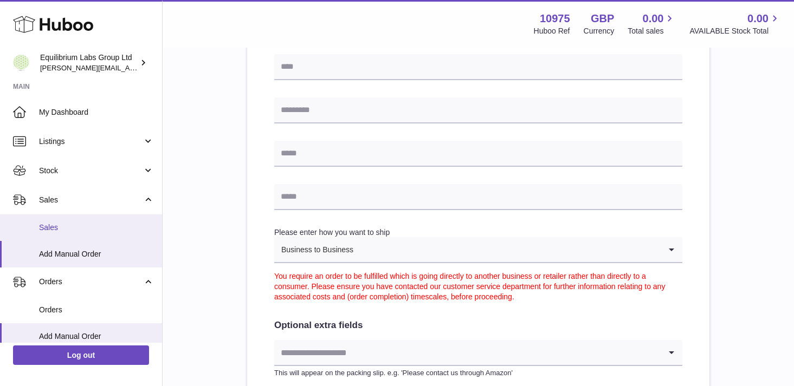
click at [112, 226] on span "Sales" at bounding box center [96, 228] width 115 height 10
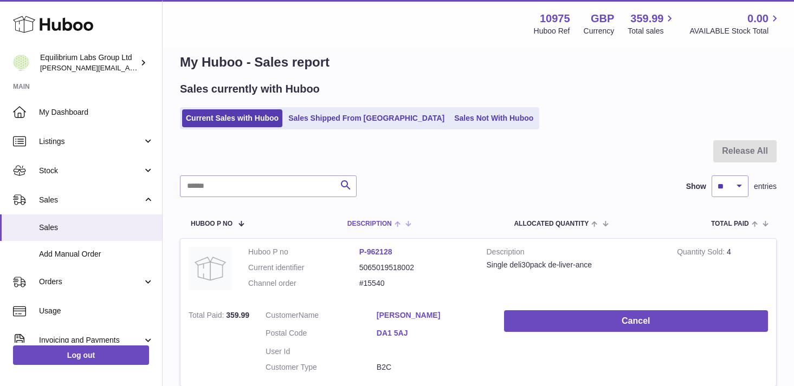
scroll to position [14, 0]
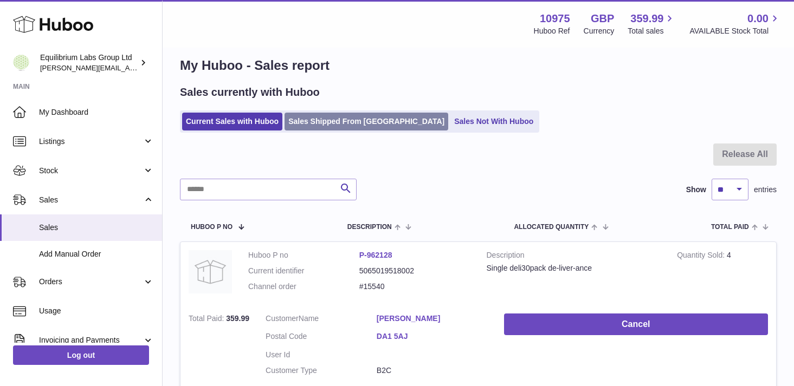
click at [339, 116] on link "Sales Shipped From Huboo" at bounding box center [367, 122] width 164 height 18
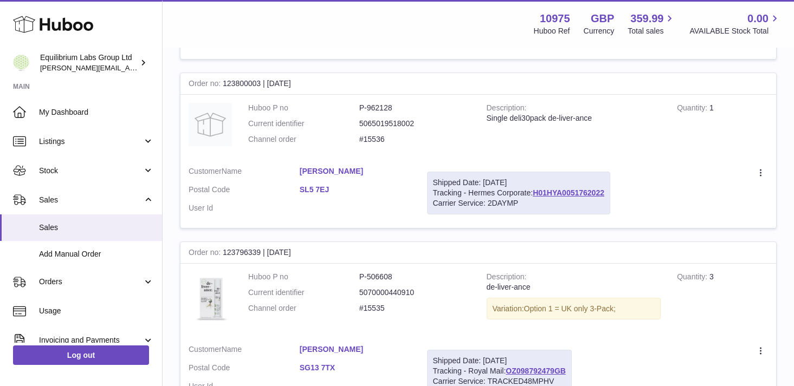
scroll to position [682, 0]
drag, startPoint x: 391, startPoint y: 139, endPoint x: 365, endPoint y: 141, distance: 26.7
click at [365, 141] on dd "#15536" at bounding box center [414, 140] width 111 height 10
copy dd "15536"
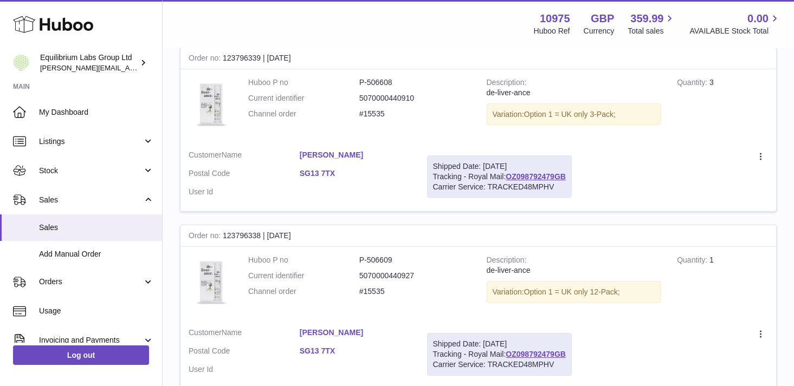
scroll to position [878, 0]
click at [650, 196] on td "Create a ticket Duplicate Order" at bounding box center [678, 176] width 196 height 70
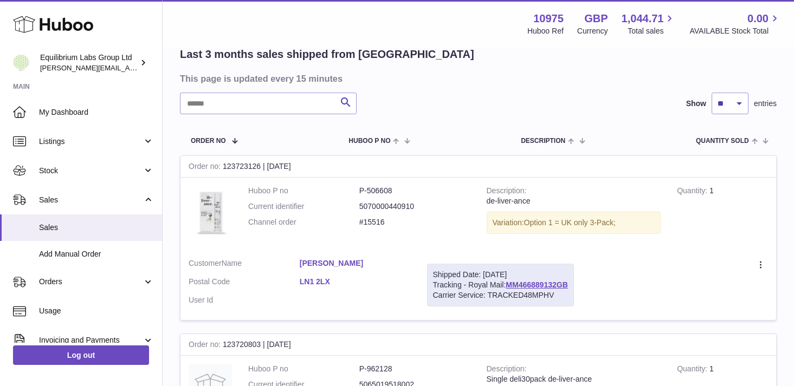
scroll to position [97, 0]
